Goal: Task Accomplishment & Management: Manage account settings

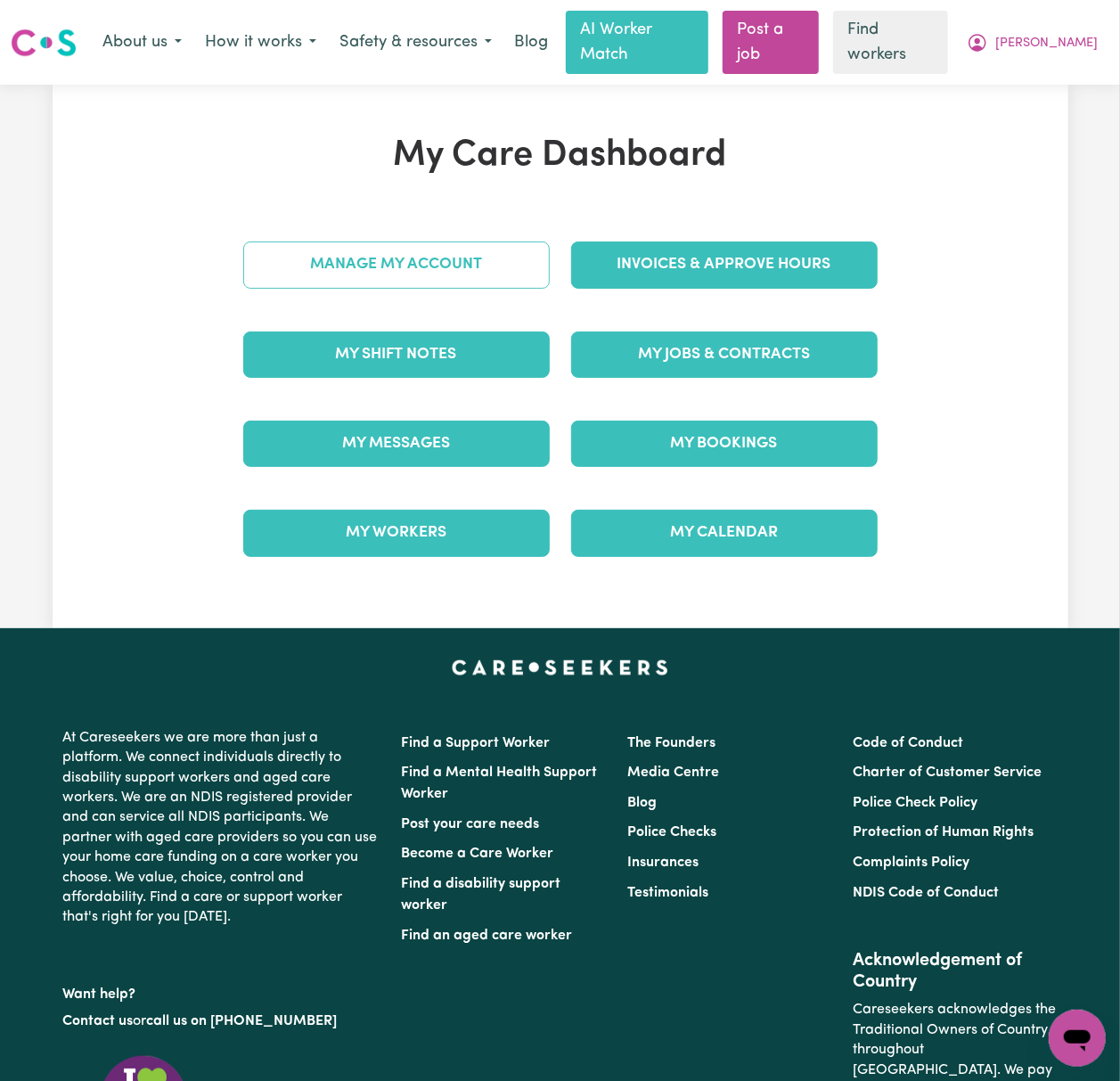
click at [462, 251] on link "Manage My Account" at bounding box center [395, 265] width 306 height 47
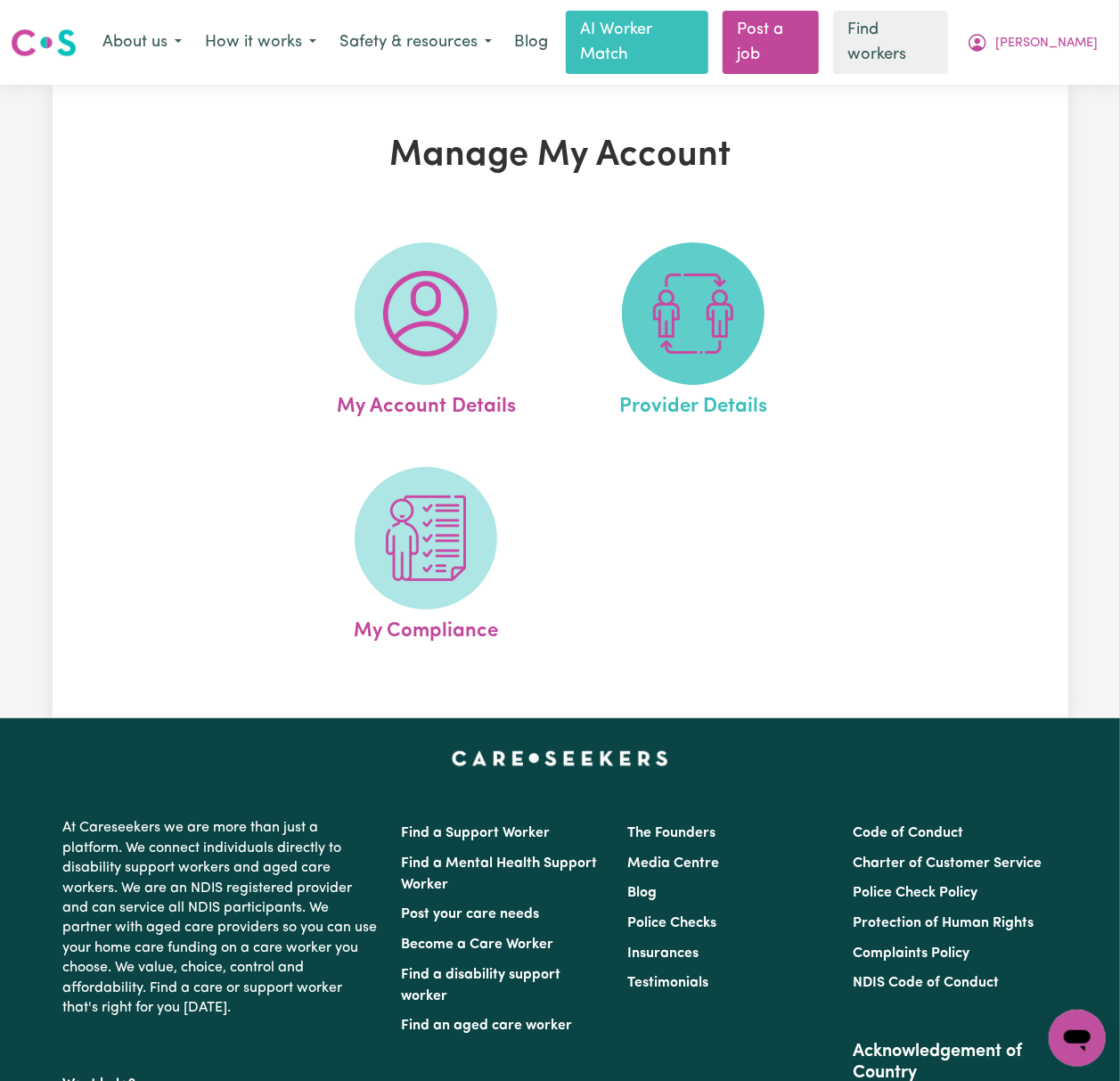
click at [707, 300] on img at bounding box center [693, 313] width 85 height 85
select select "NDIS_FUNDING_PLAN_MANAGED"
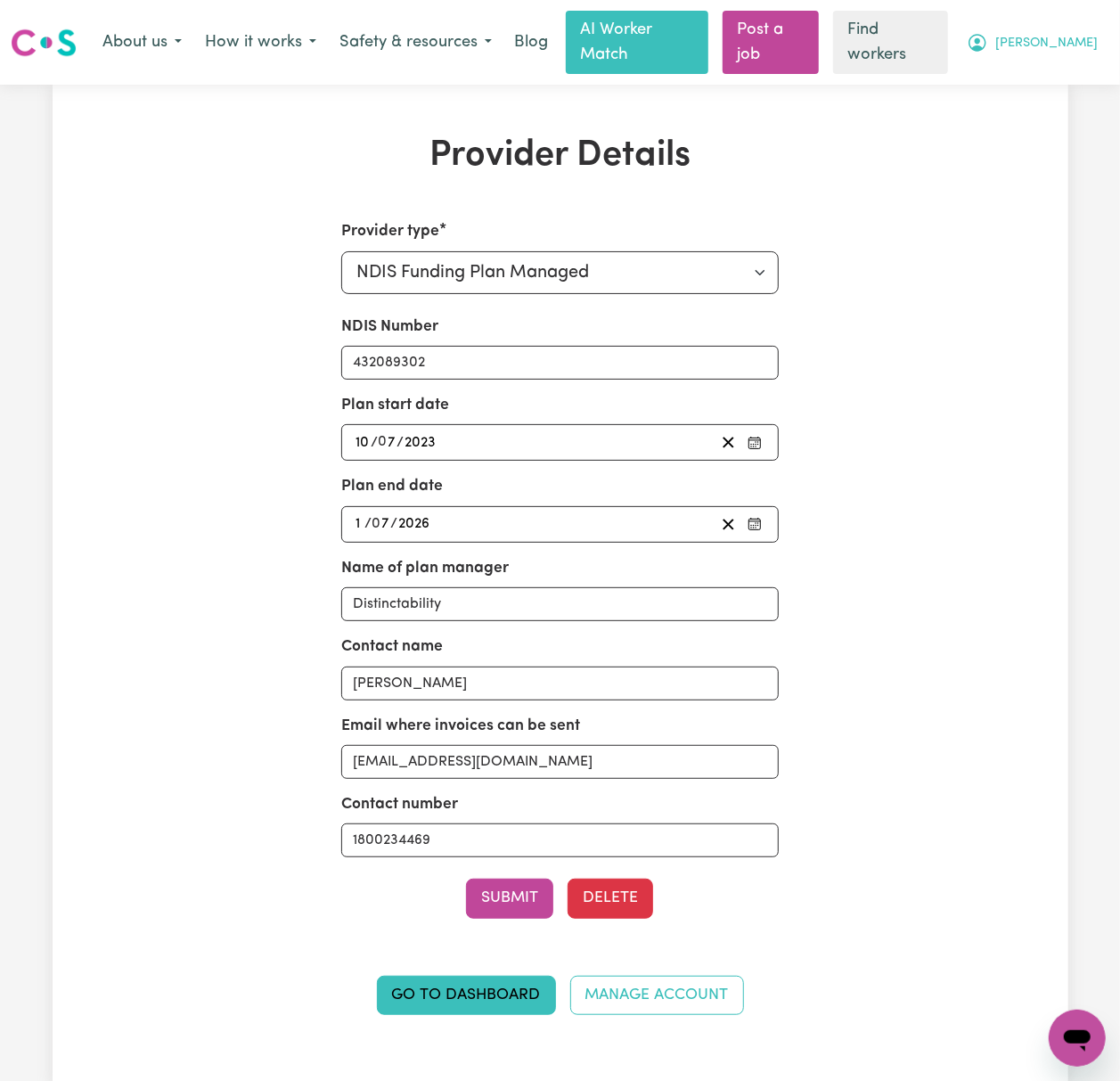
click at [988, 43] on icon "My Account" at bounding box center [977, 43] width 22 height 22
click at [1069, 75] on link "My Dashboard" at bounding box center [1038, 80] width 141 height 34
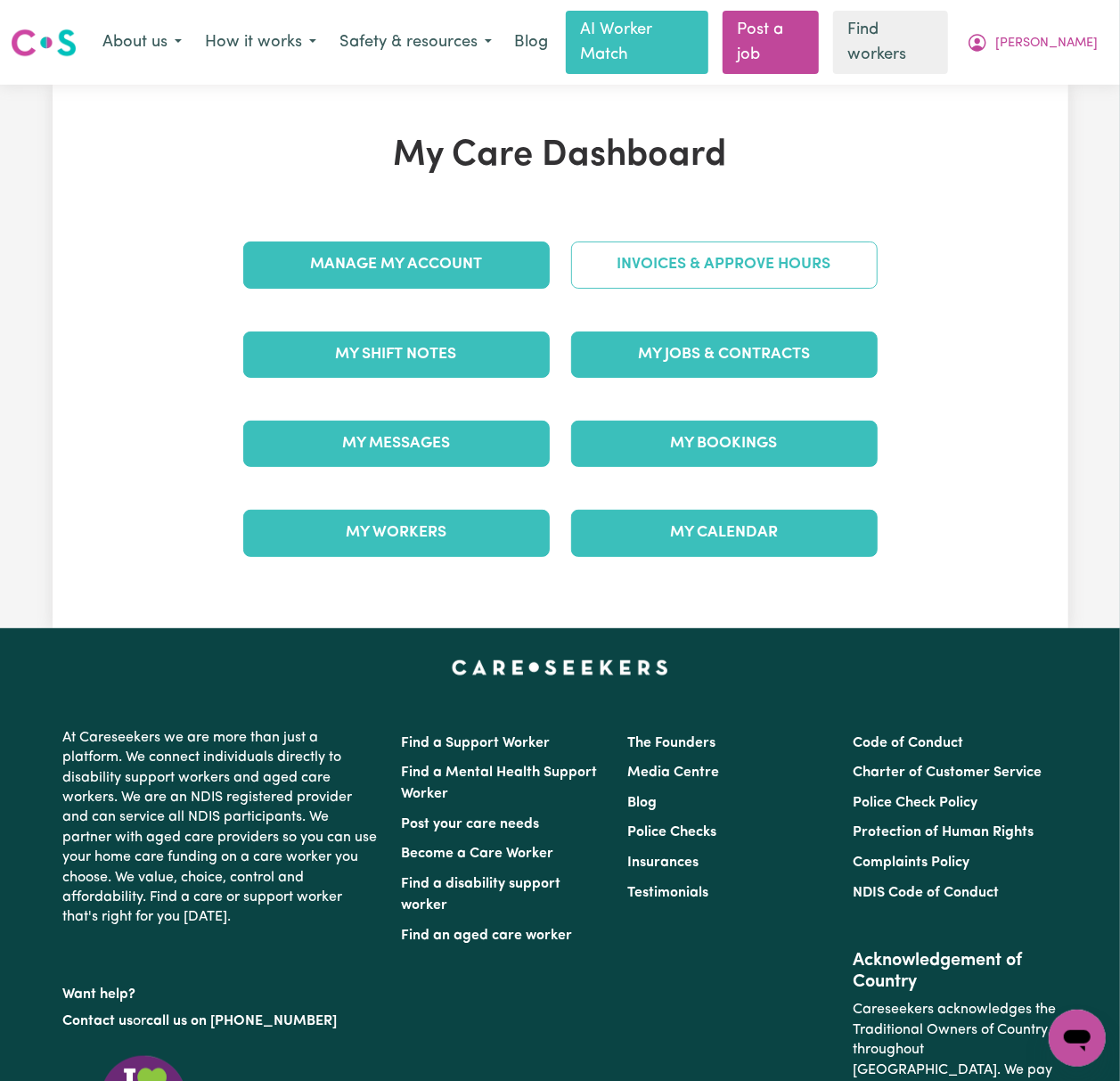
click at [728, 242] on link "Invoices & Approve Hours" at bounding box center [724, 265] width 306 height 47
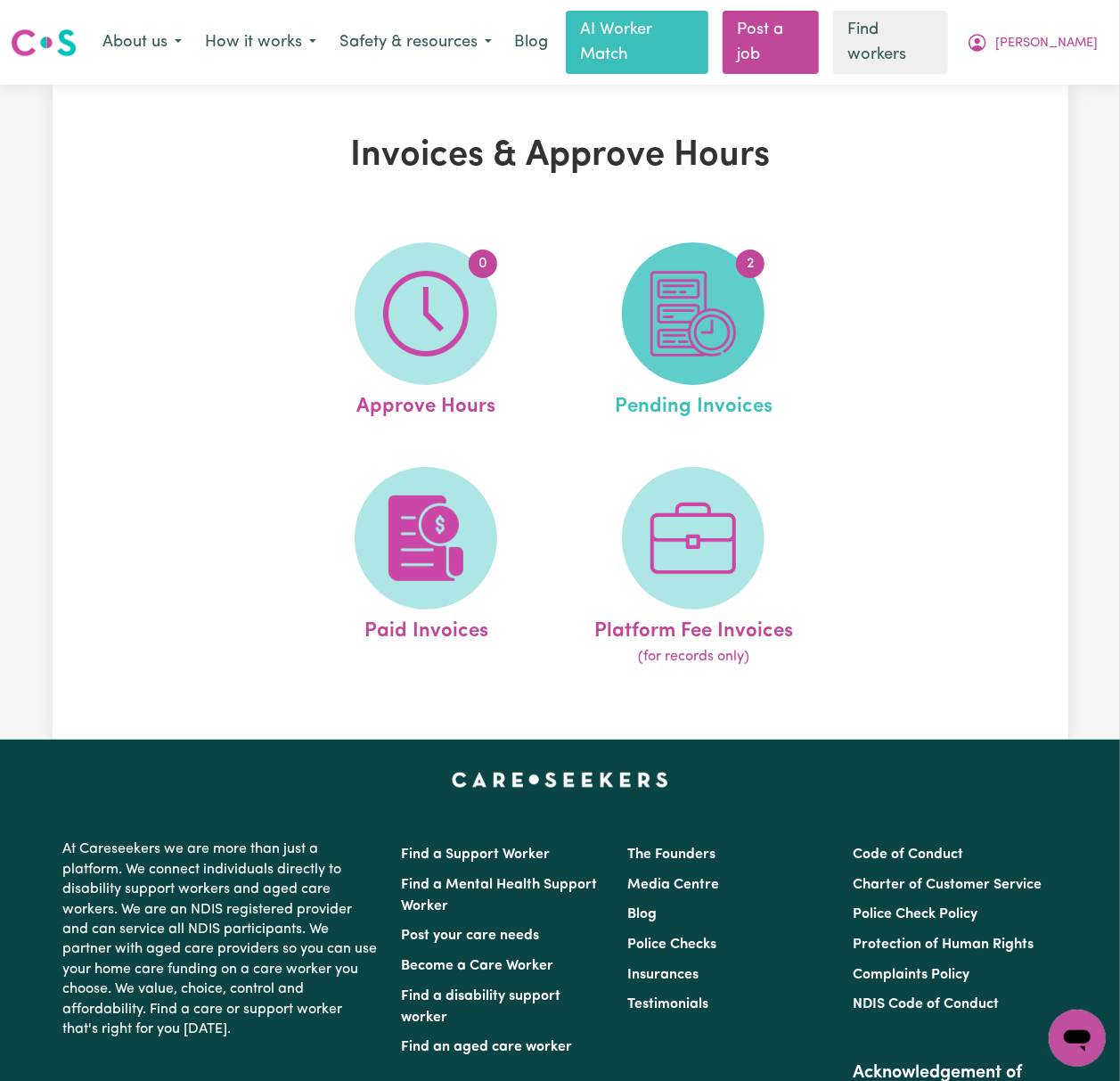
click at [720, 314] on img at bounding box center [693, 313] width 85 height 85
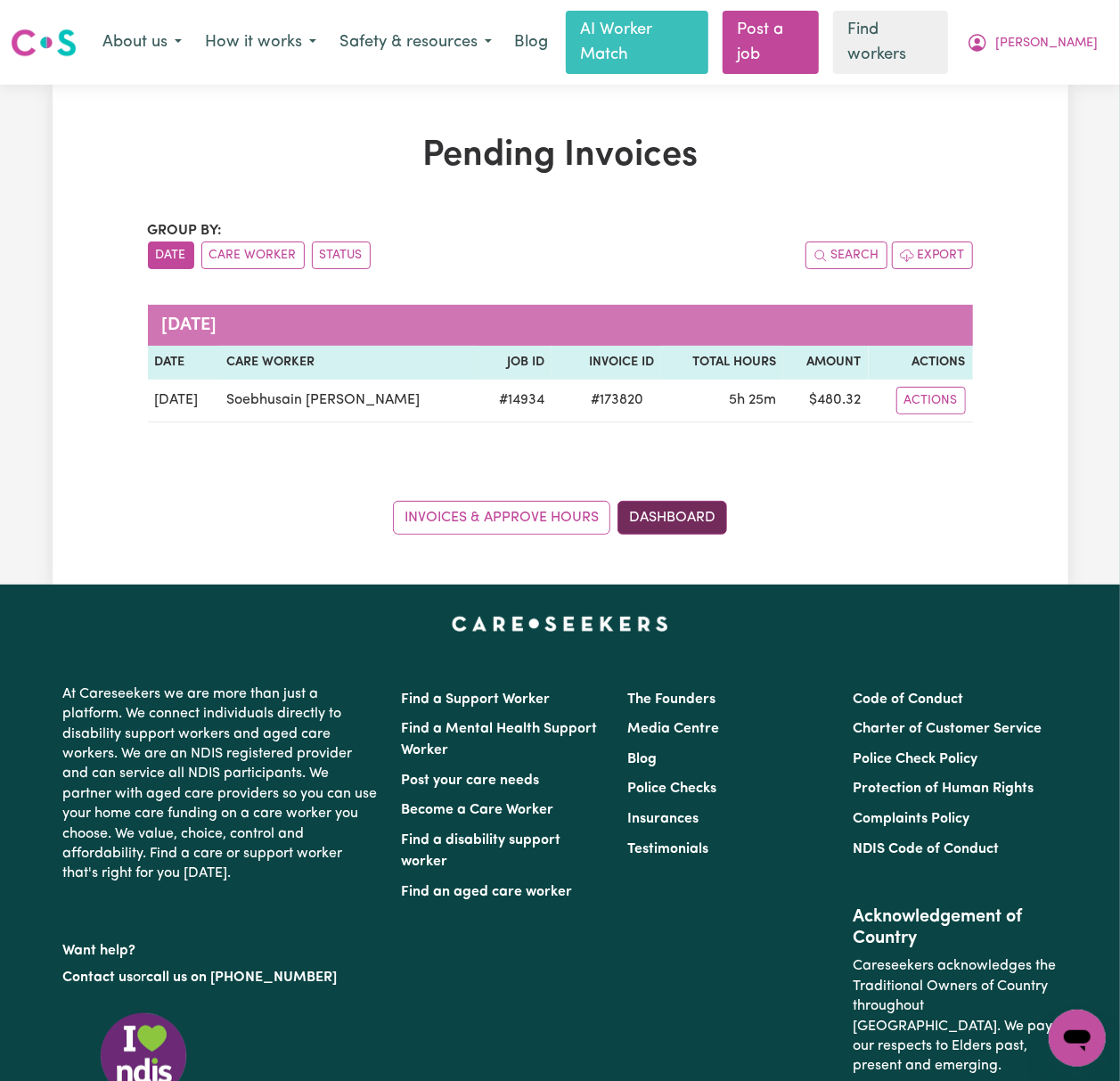
click at [672, 504] on link "Dashboard" at bounding box center [672, 517] width 110 height 34
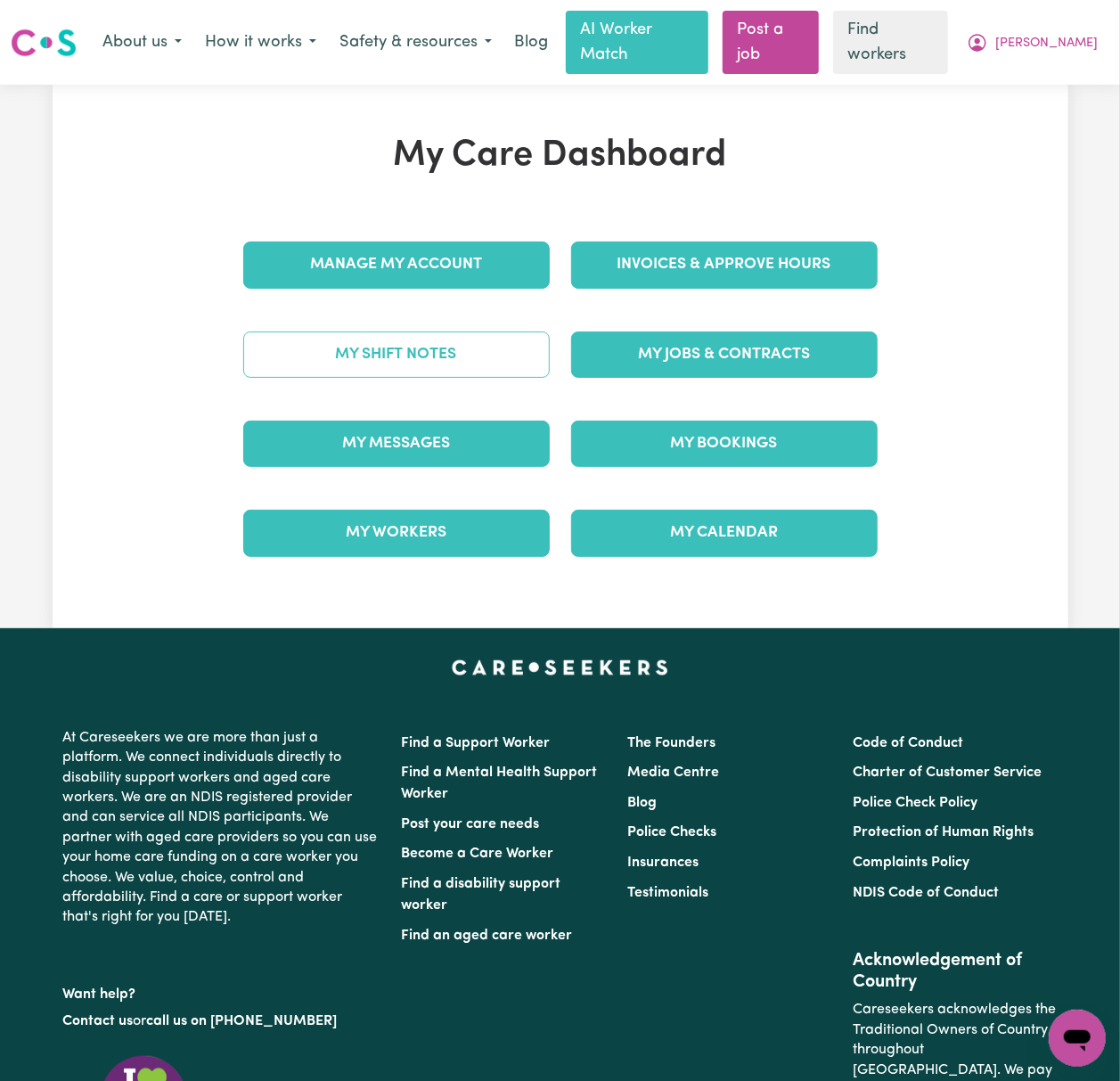
click at [490, 339] on link "My Shift Notes" at bounding box center [395, 354] width 306 height 47
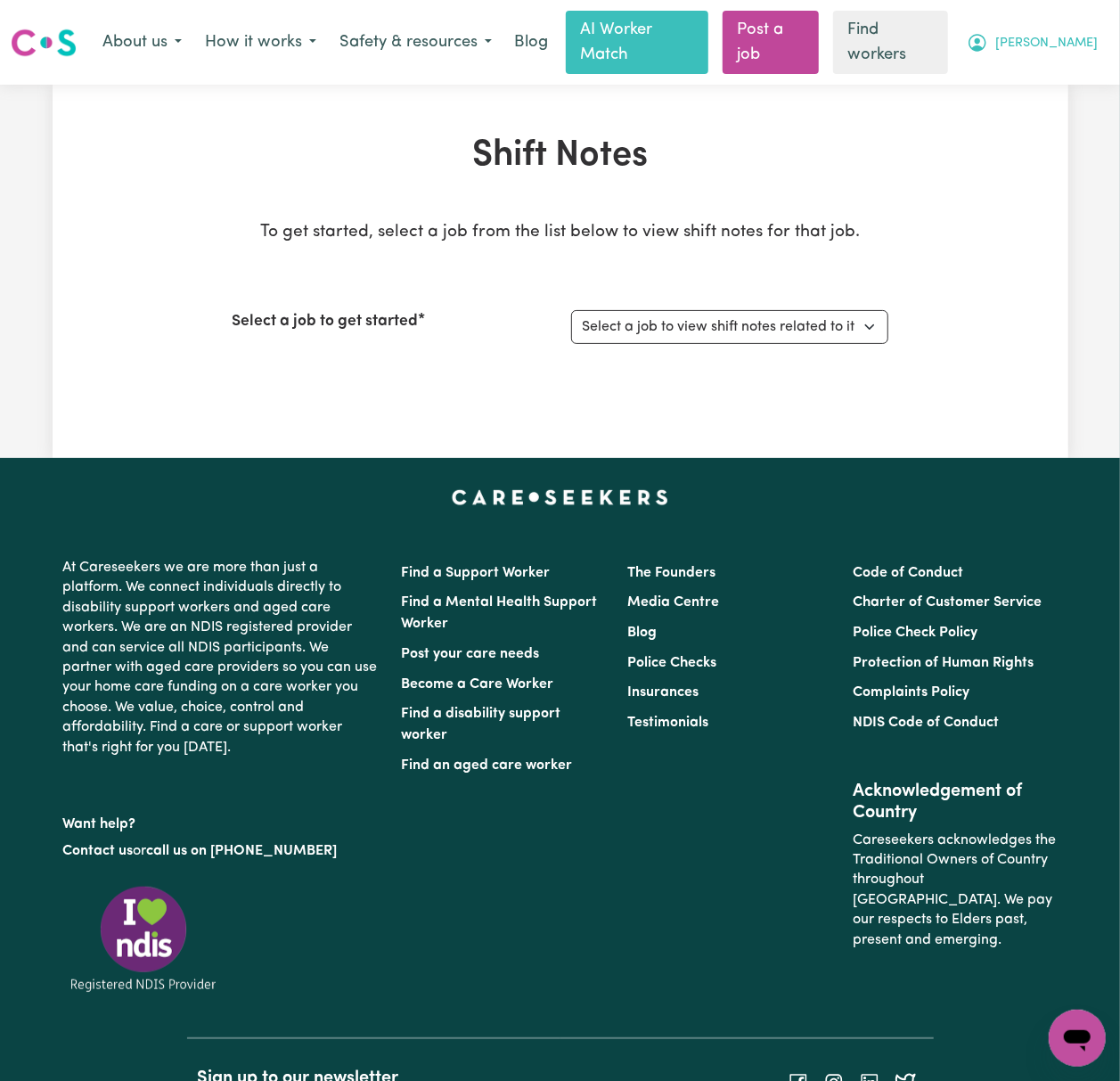
click at [1088, 34] on span "[PERSON_NAME]" at bounding box center [1046, 44] width 102 height 20
click at [1090, 67] on link "My Dashboard" at bounding box center [1038, 80] width 141 height 34
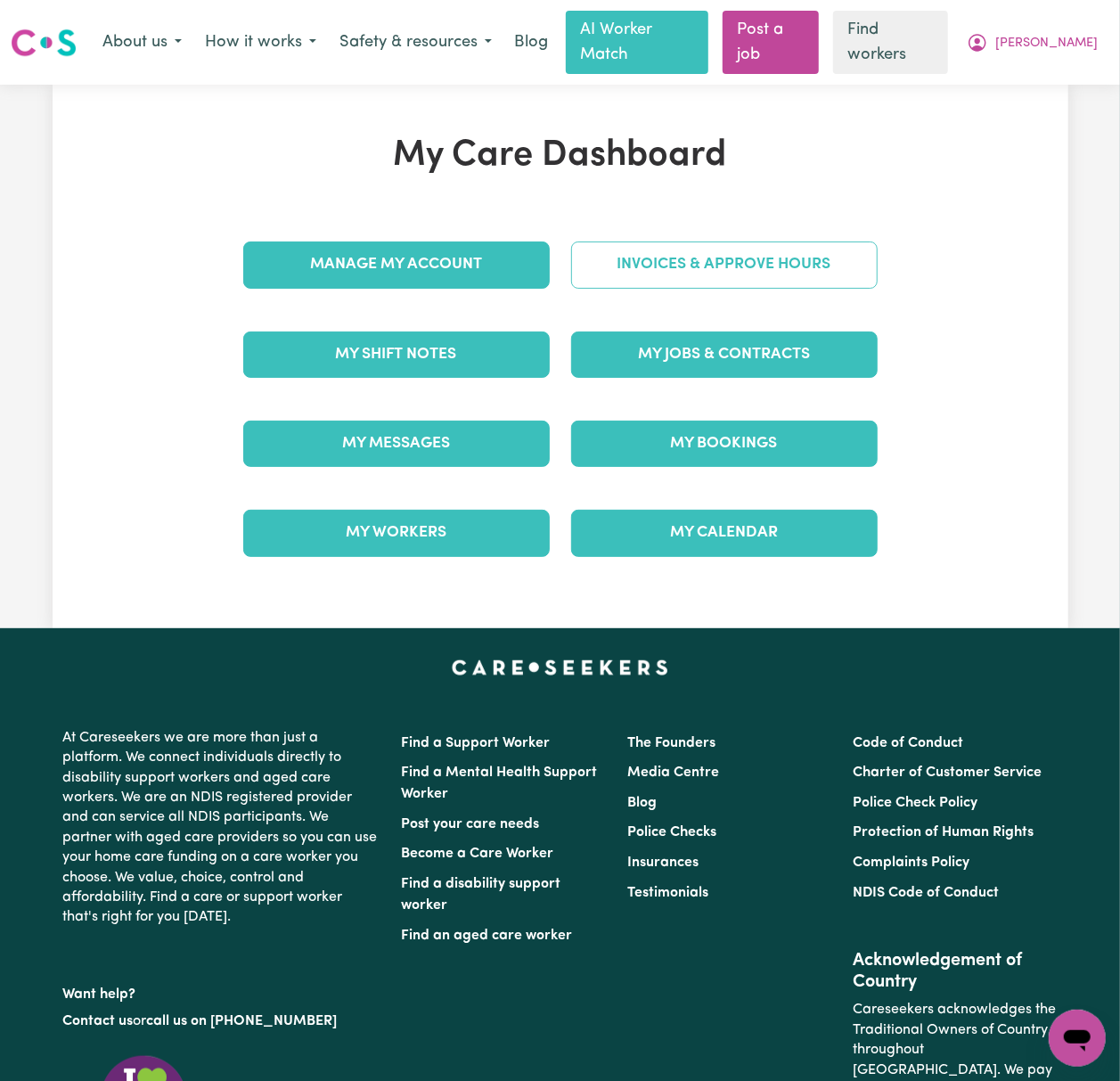
click at [800, 257] on link "Invoices & Approve Hours" at bounding box center [724, 265] width 306 height 47
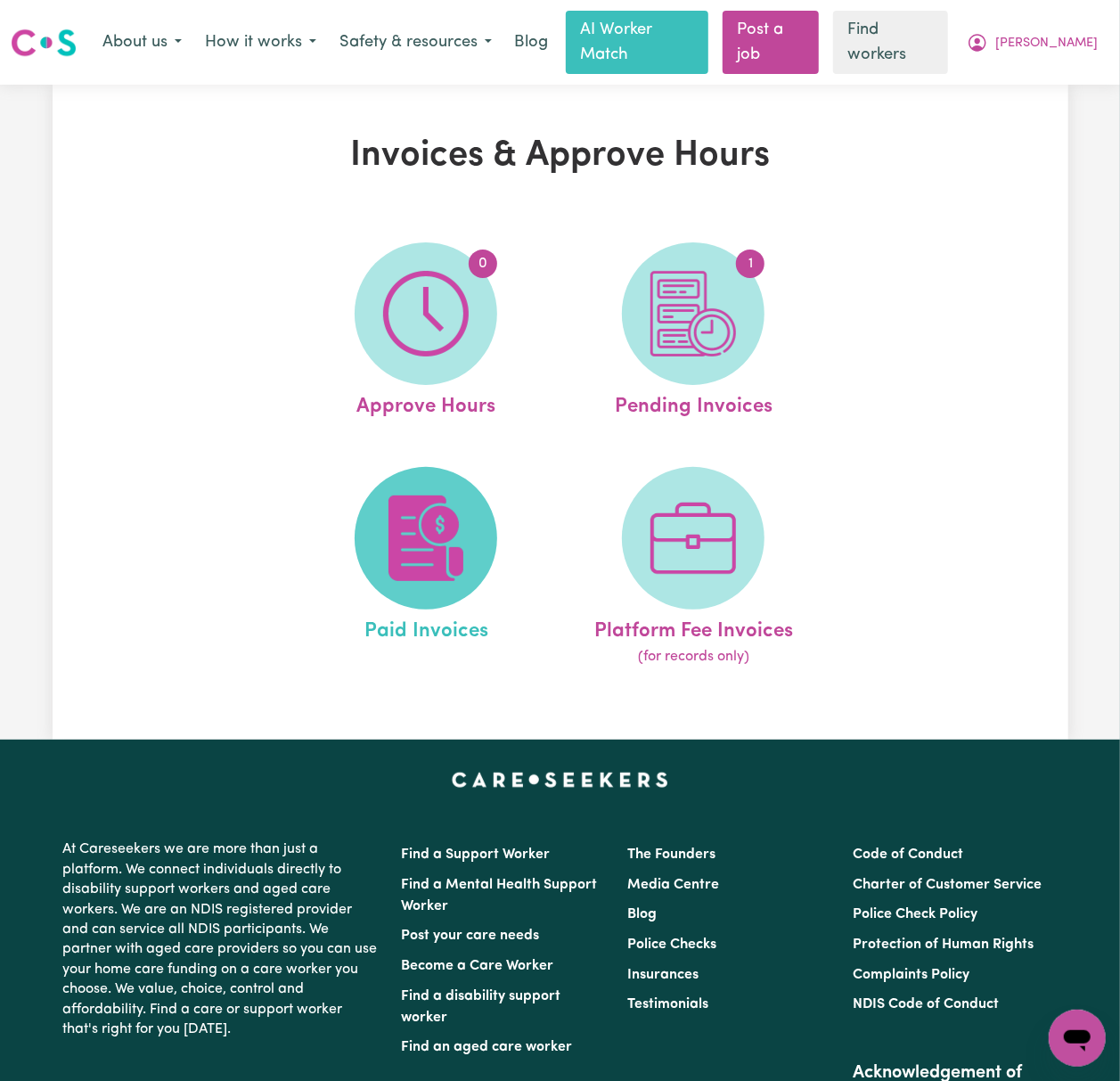
click at [486, 495] on span at bounding box center [426, 538] width 143 height 143
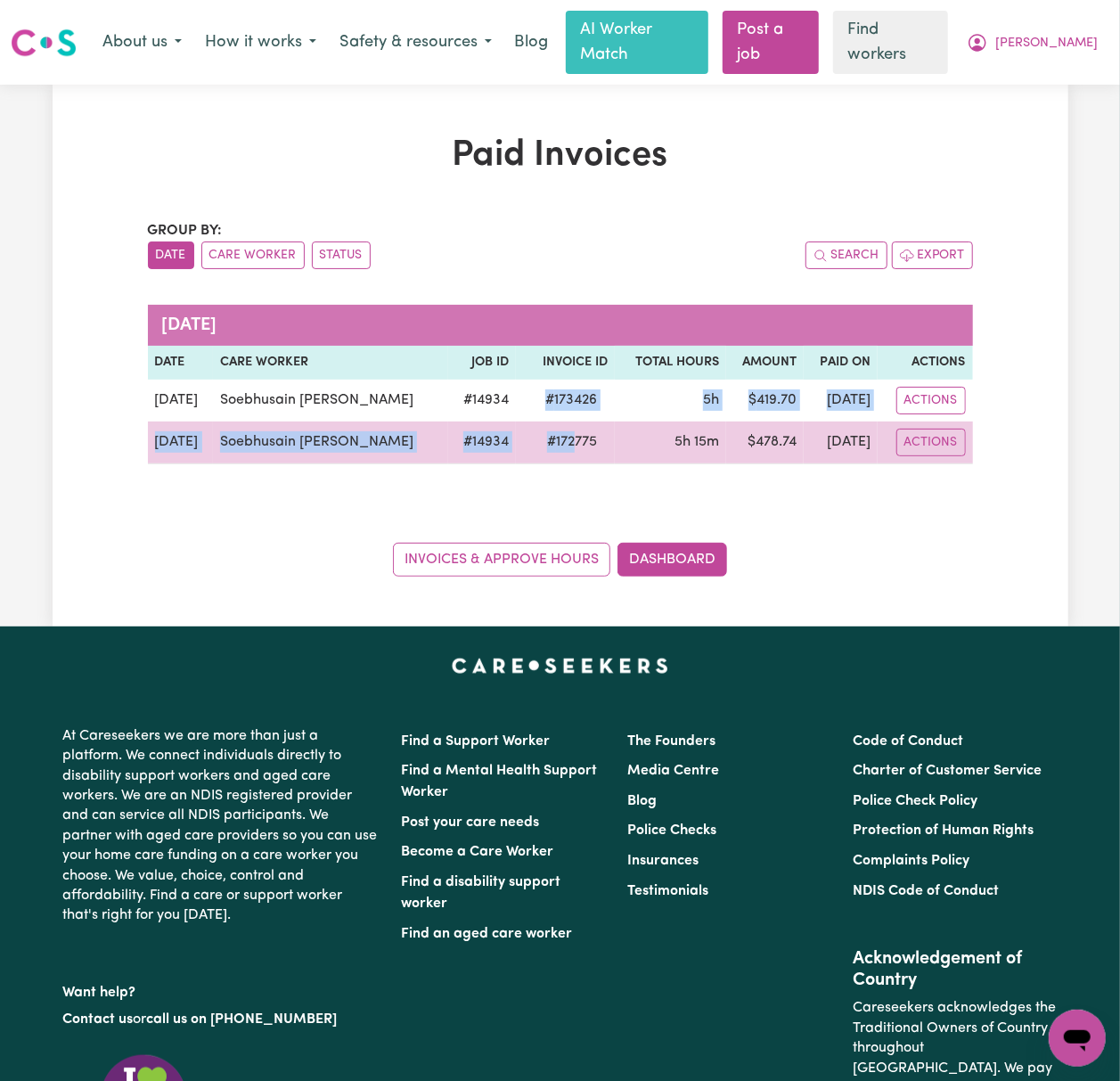
drag, startPoint x: 503, startPoint y: 376, endPoint x: 521, endPoint y: 411, distance: 39.4
click at [521, 411] on tbody "[DATE] [PERSON_NAME] # 14934 # 173426 5h $ 419.70 [DATE] Actions [DATE] Soebhus…" at bounding box center [560, 421] width 825 height 84
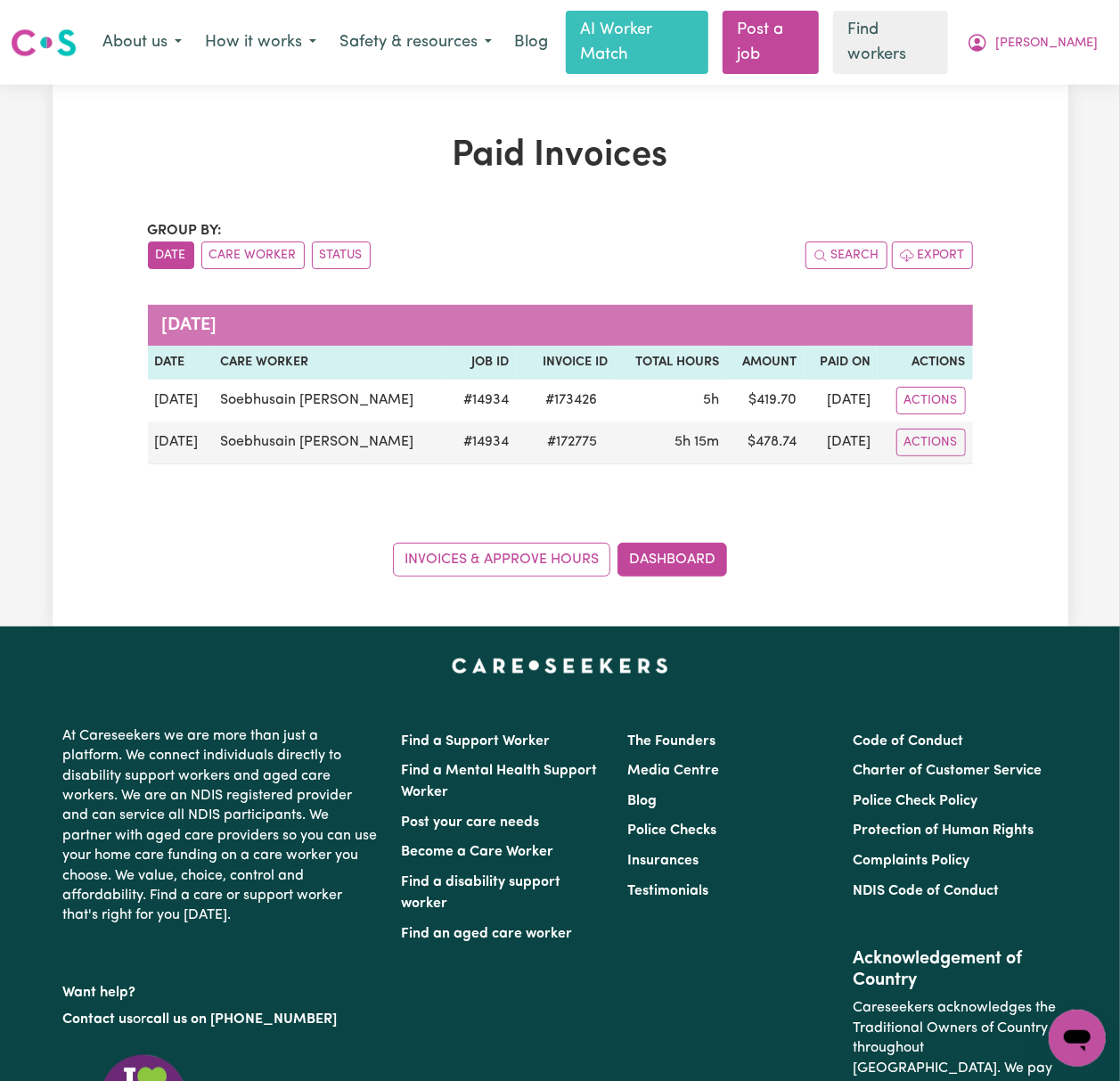
click at [199, 521] on div "Invoices & Approve Hours Dashboard" at bounding box center [560, 549] width 825 height 55
click at [1073, 36] on span "[PERSON_NAME]" at bounding box center [1046, 44] width 102 height 20
click at [1027, 112] on link "Logout" at bounding box center [1038, 114] width 141 height 34
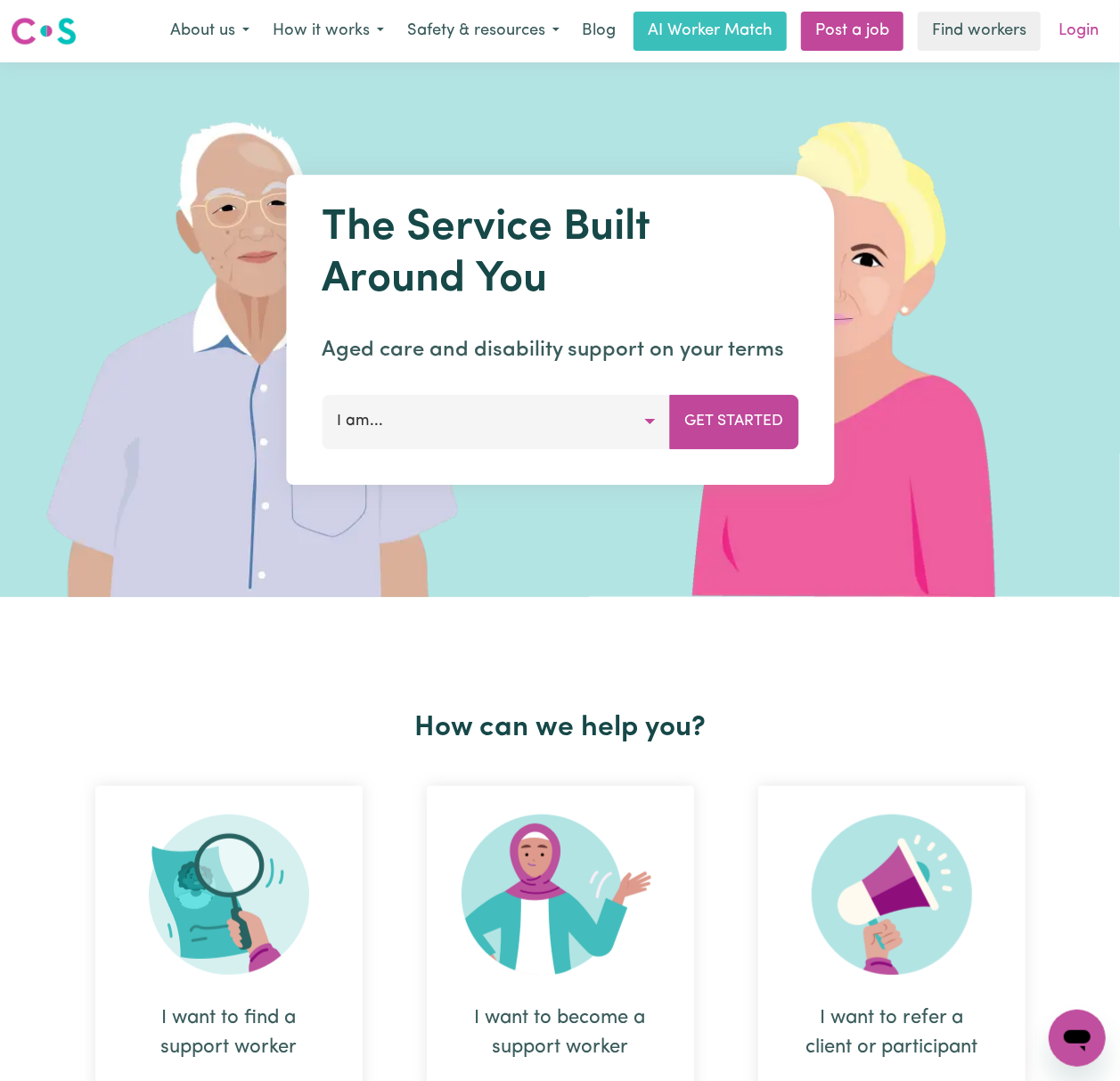
click at [1096, 29] on link "Login" at bounding box center [1078, 32] width 61 height 40
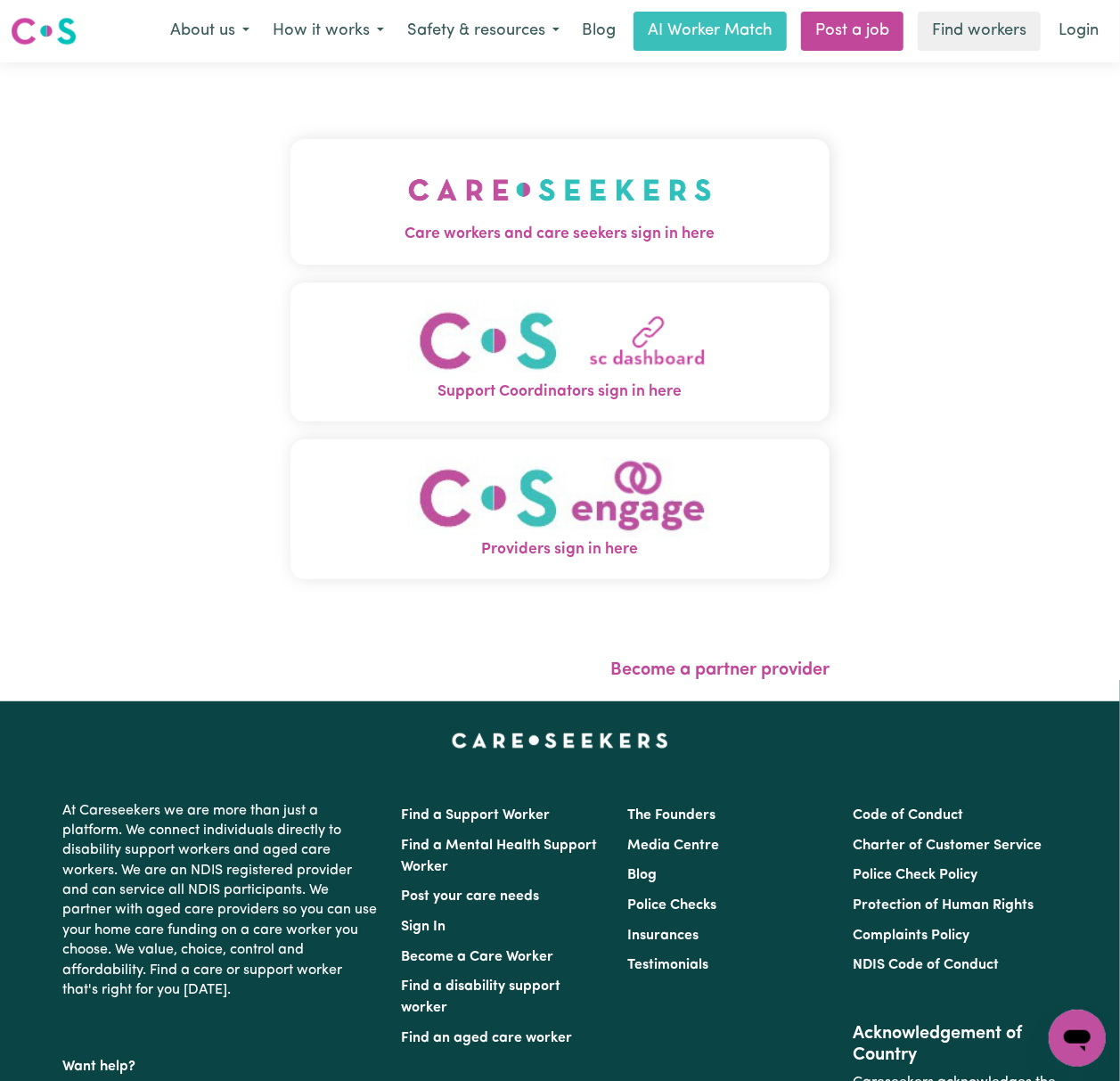
click at [603, 172] on button "Care workers and care seekers sign in here" at bounding box center [560, 201] width 539 height 125
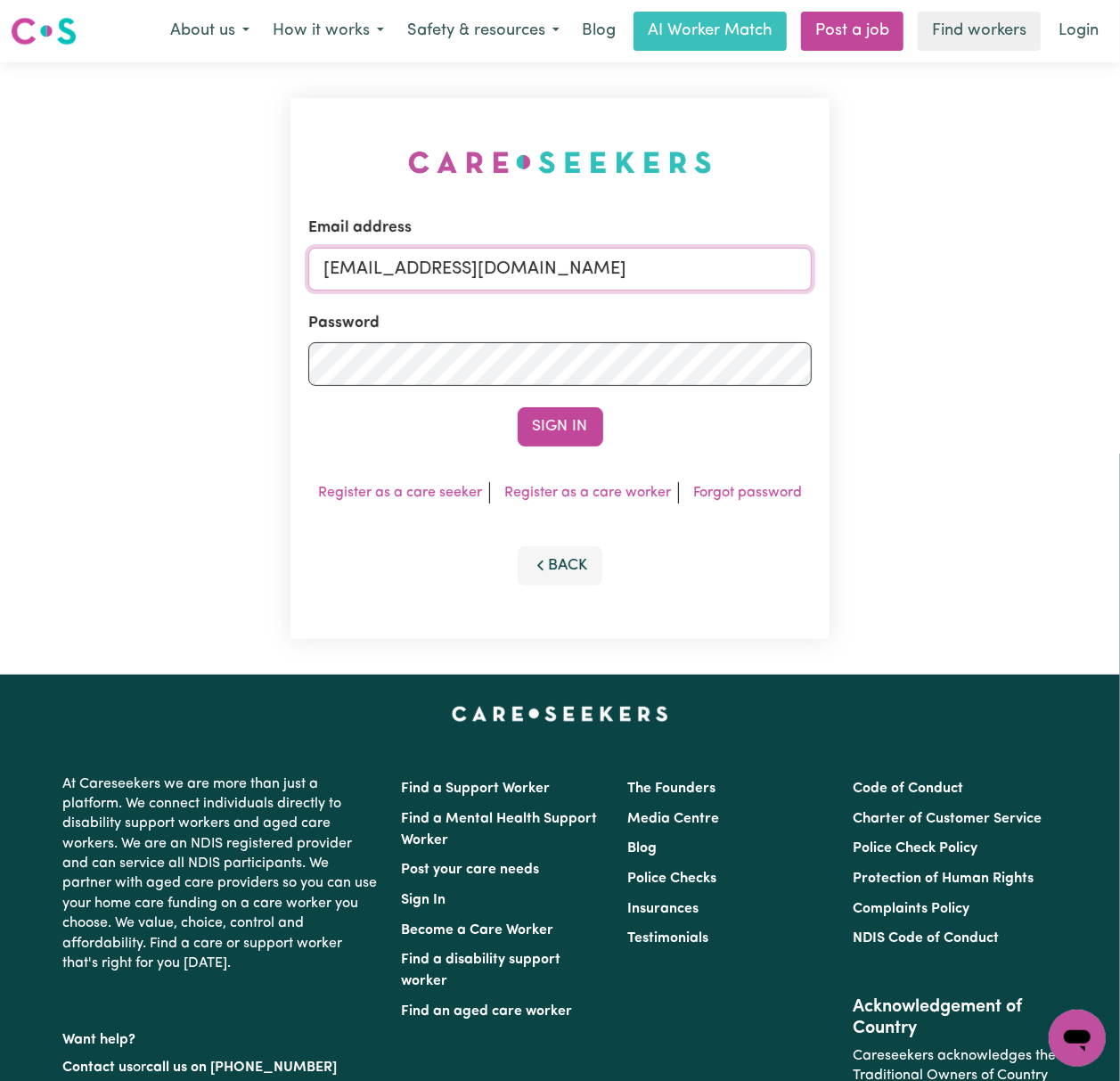
click at [443, 277] on input "gellyn@careseekers.com.au" at bounding box center [560, 269] width 504 height 43
drag, startPoint x: 411, startPoint y: 265, endPoint x: 1134, endPoint y: 230, distance: 723.8
click at [1119, 230] on html "Menu About us How it works Safety & resources Blog AI Worker Match Post a job F…" at bounding box center [560, 720] width 1120 height 1441
type input "superuser~contact@theinclusioncrew.com.au"
click at [517, 407] on button "Sign In" at bounding box center [560, 427] width 85 height 40
